Goal: Find contact information: Find contact information

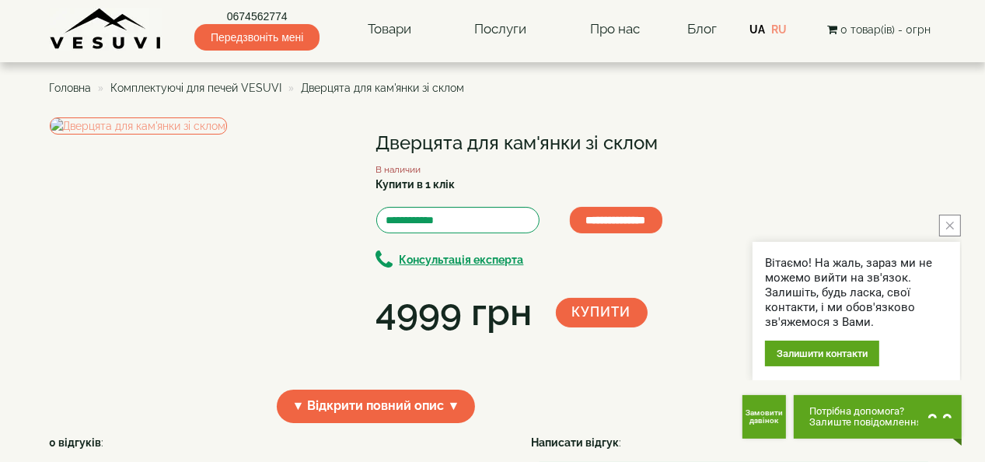
scroll to position [389, 0]
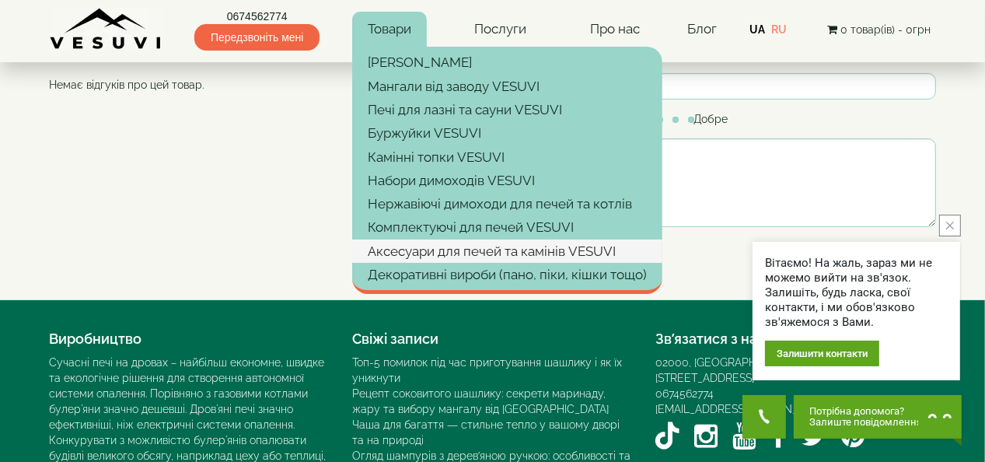
click at [454, 249] on link "Аксесуари для печей та камінів VESUVI" at bounding box center [507, 250] width 310 height 23
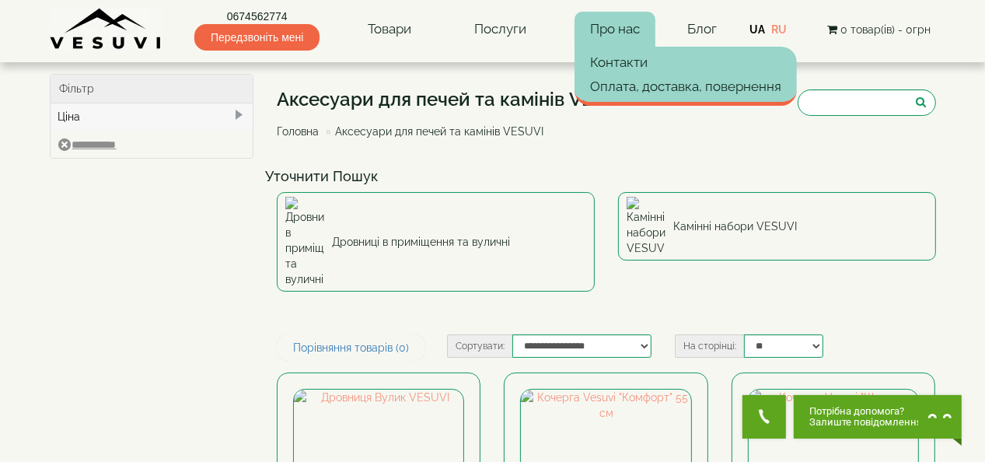
click at [633, 25] on link "Про нас" at bounding box center [614, 30] width 81 height 36
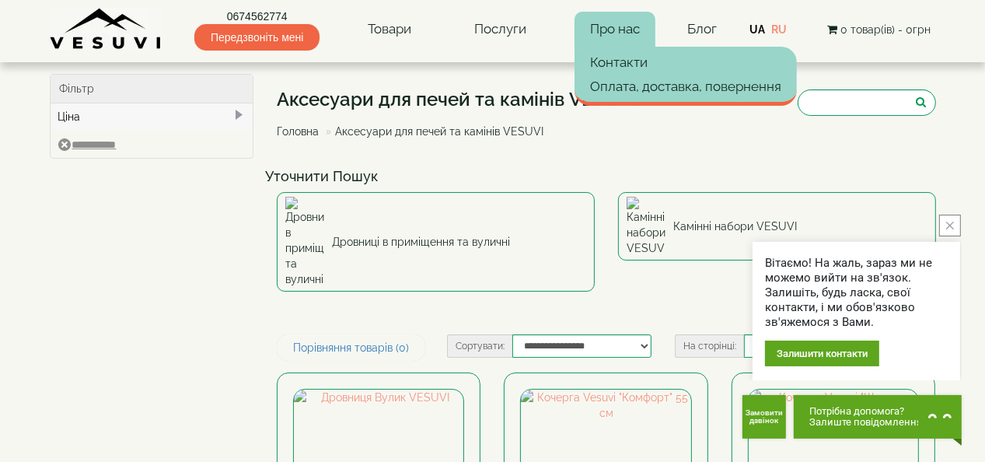
click at [628, 26] on link "Про нас" at bounding box center [614, 30] width 81 height 36
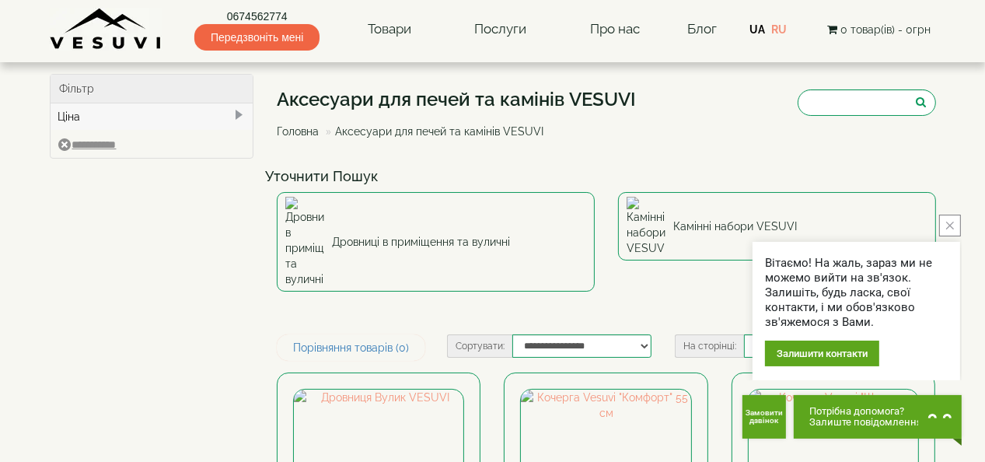
click at [950, 223] on icon "close button" at bounding box center [950, 226] width 8 height 8
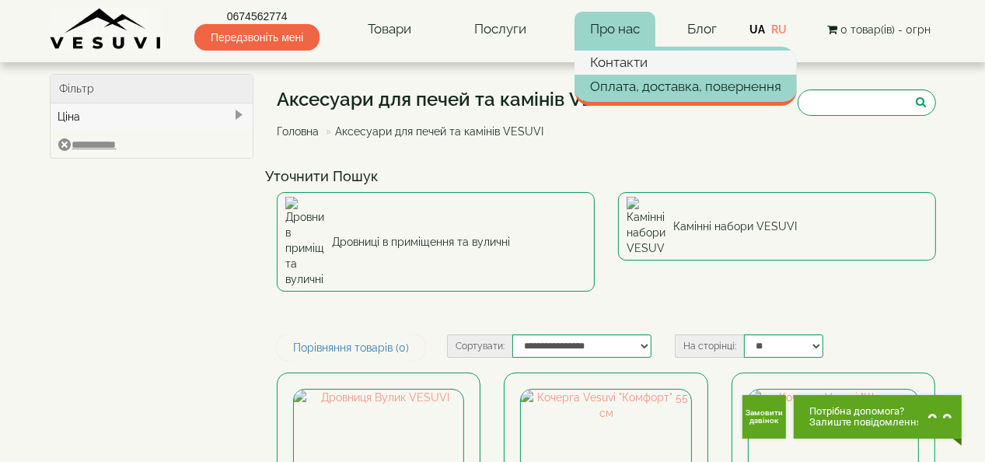
click at [623, 66] on link "Контакти" at bounding box center [685, 62] width 222 height 23
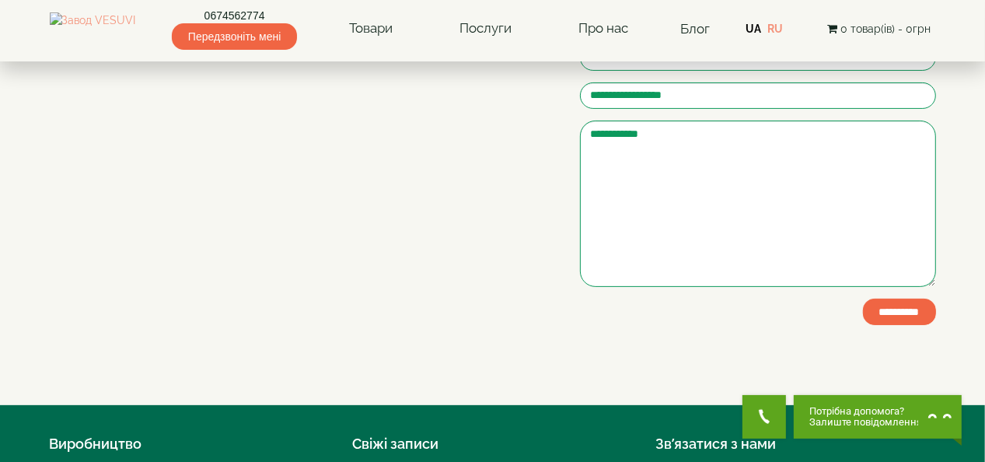
scroll to position [108, 0]
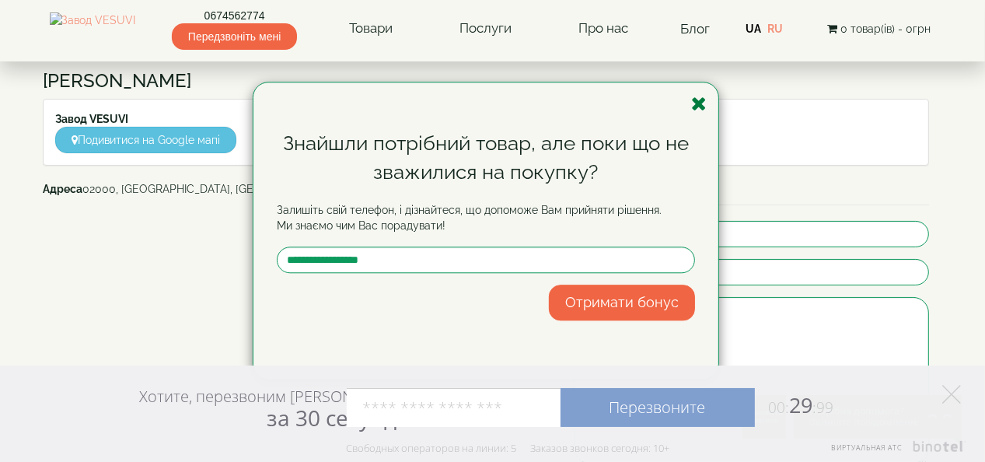
click at [700, 106] on icon "button" at bounding box center [699, 103] width 16 height 19
